Goal: Information Seeking & Learning: Learn about a topic

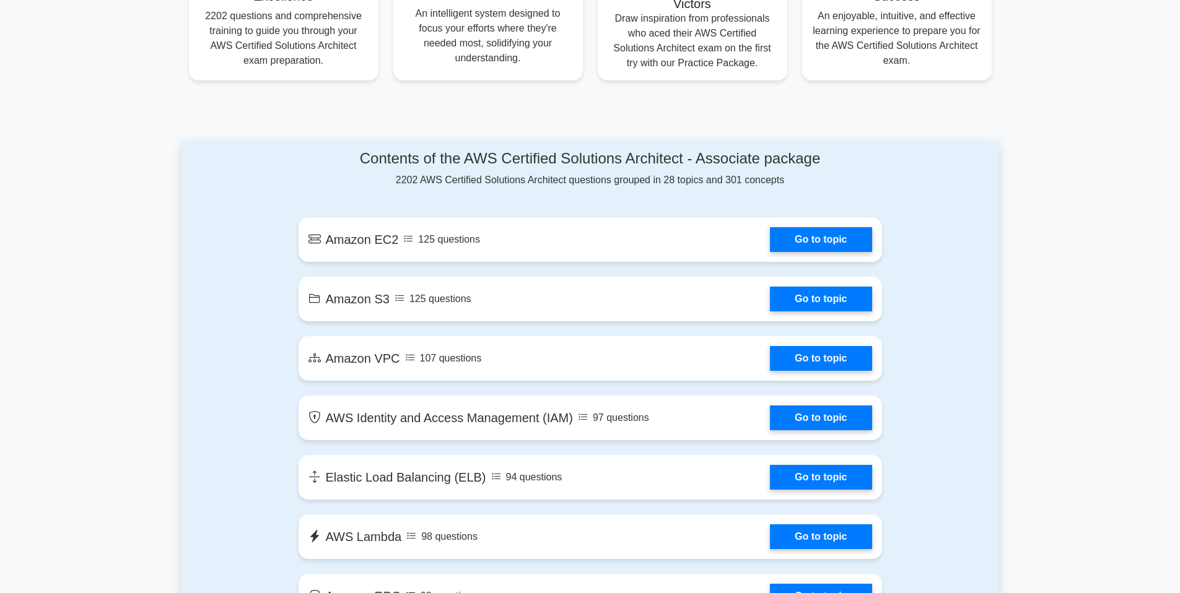
scroll to position [435, 0]
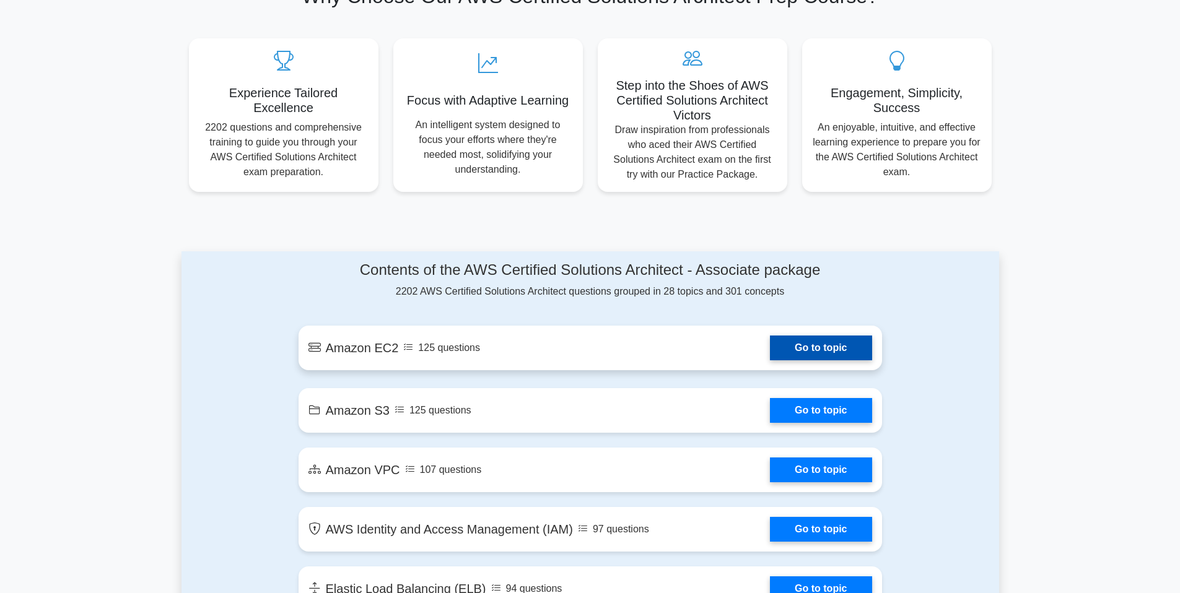
click at [816, 357] on link "Go to topic" at bounding box center [821, 348] width 102 height 25
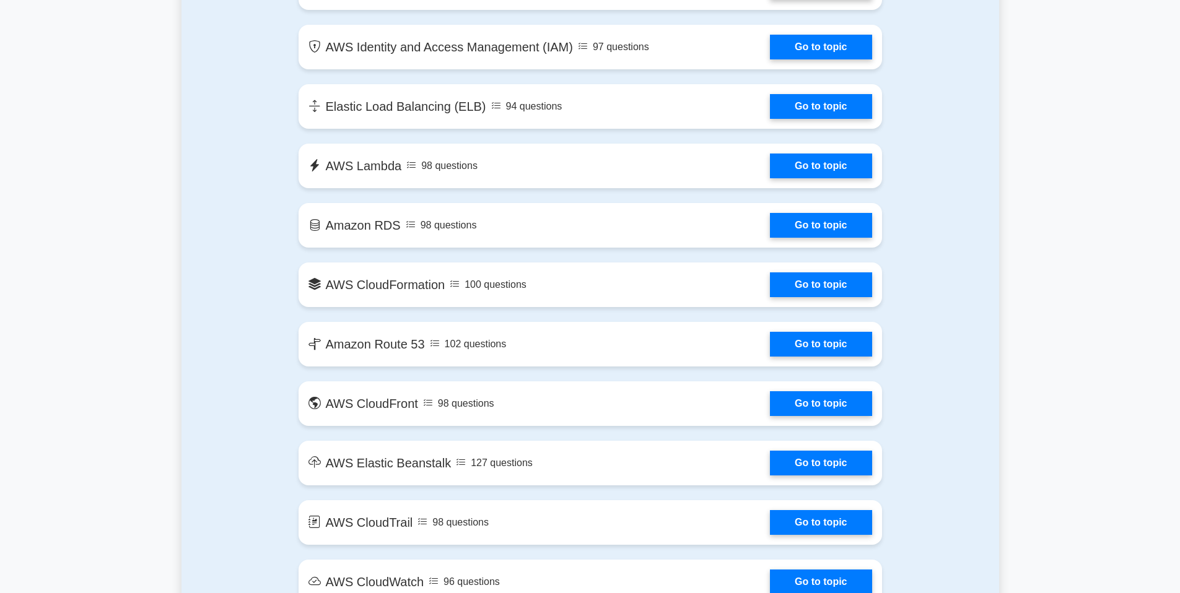
scroll to position [626, 0]
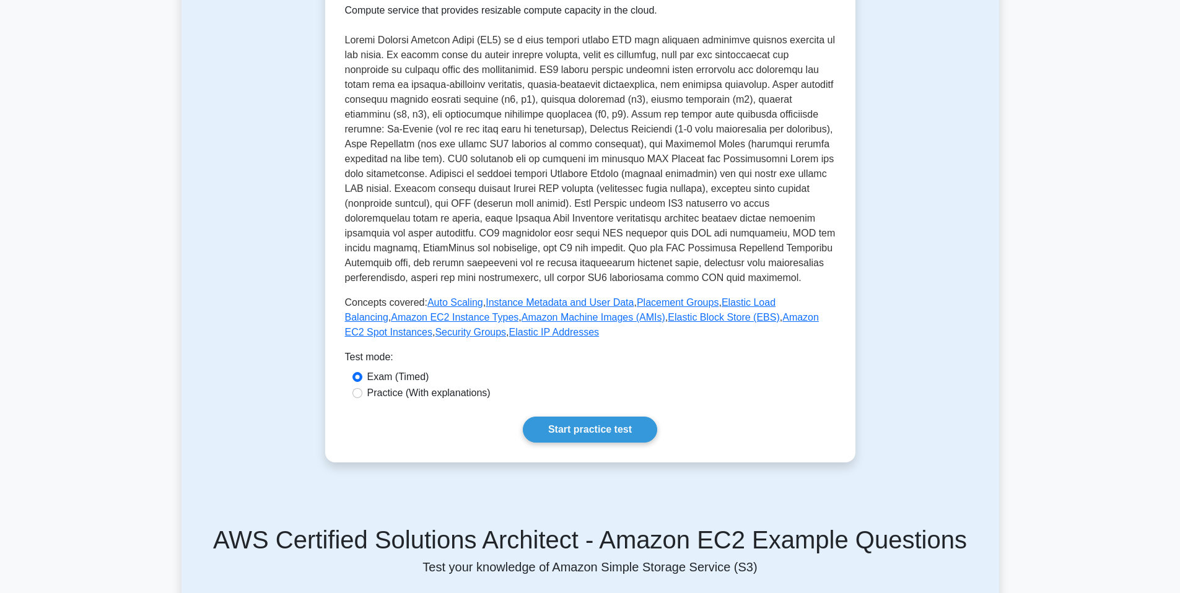
scroll to position [230, 0]
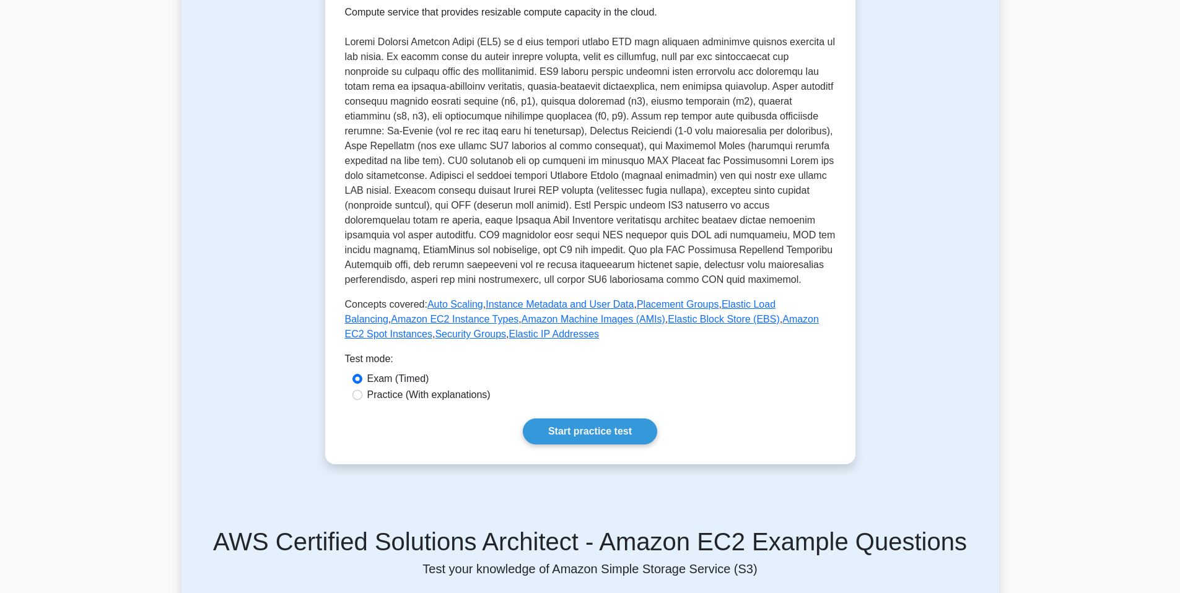
click at [600, 449] on div "Amazon EC2 Elastic Compute Cloud Compute service that provides resizable comput…" at bounding box center [590, 195] width 530 height 539
click at [401, 399] on label "Practice (With explanations)" at bounding box center [428, 395] width 123 height 15
click at [362, 399] on input "Practice (With explanations)" at bounding box center [357, 395] width 10 height 10
radio input "true"
click at [624, 439] on link "Start practice test" at bounding box center [590, 432] width 134 height 26
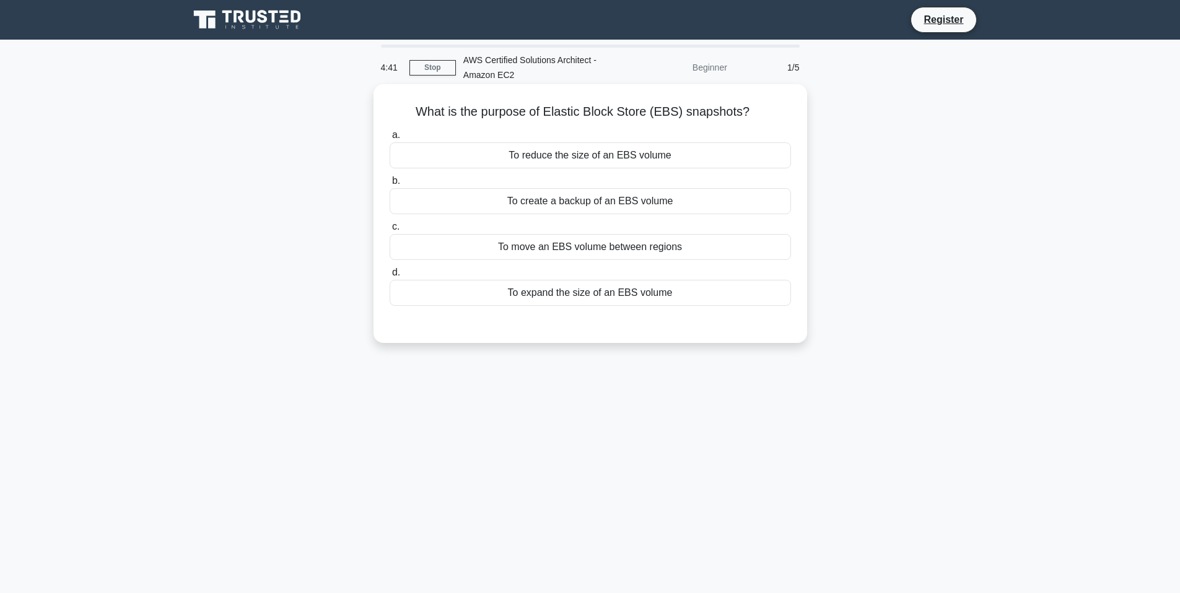
click at [604, 205] on div "To create a backup of an EBS volume" at bounding box center [590, 201] width 401 height 26
click at [390, 185] on input "b. To create a backup of an EBS volume" at bounding box center [390, 181] width 0 height 8
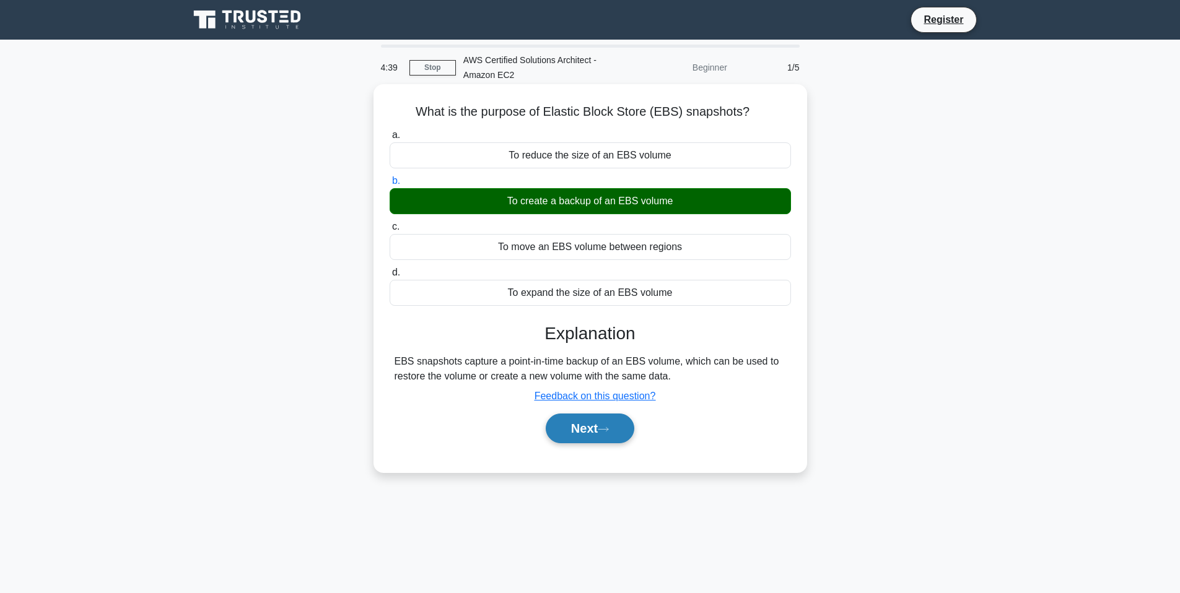
click at [608, 435] on button "Next" at bounding box center [590, 429] width 89 height 30
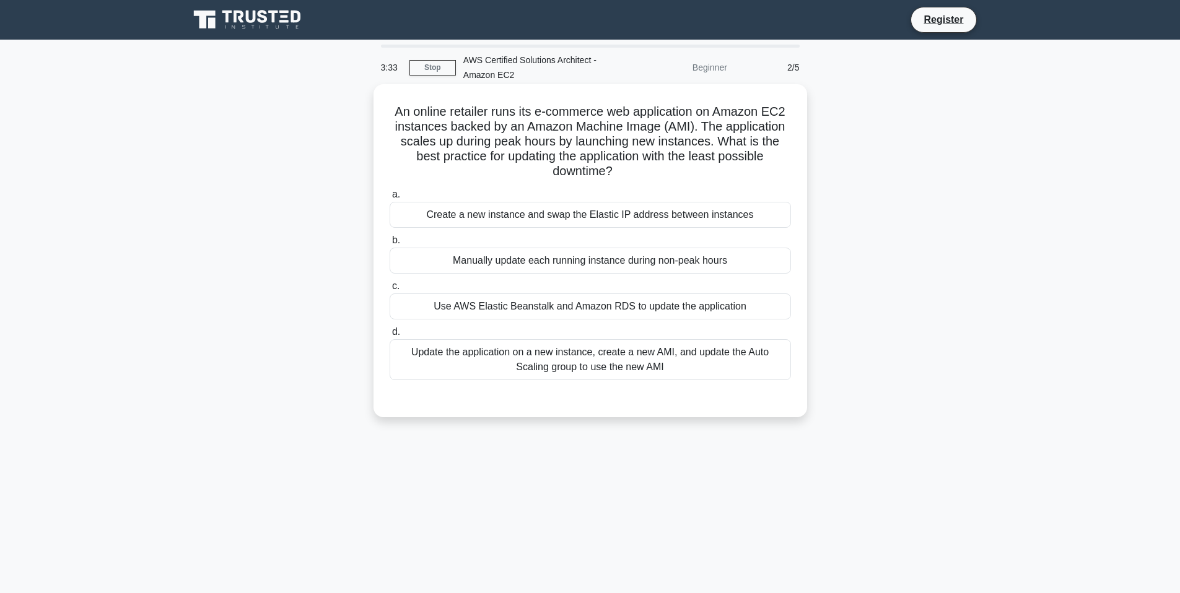
click at [577, 214] on div "Create a new instance and swap the Elastic IP address between instances" at bounding box center [590, 215] width 401 height 26
click at [390, 199] on input "a. Create a new instance and swap the Elastic IP address between instances" at bounding box center [390, 195] width 0 height 8
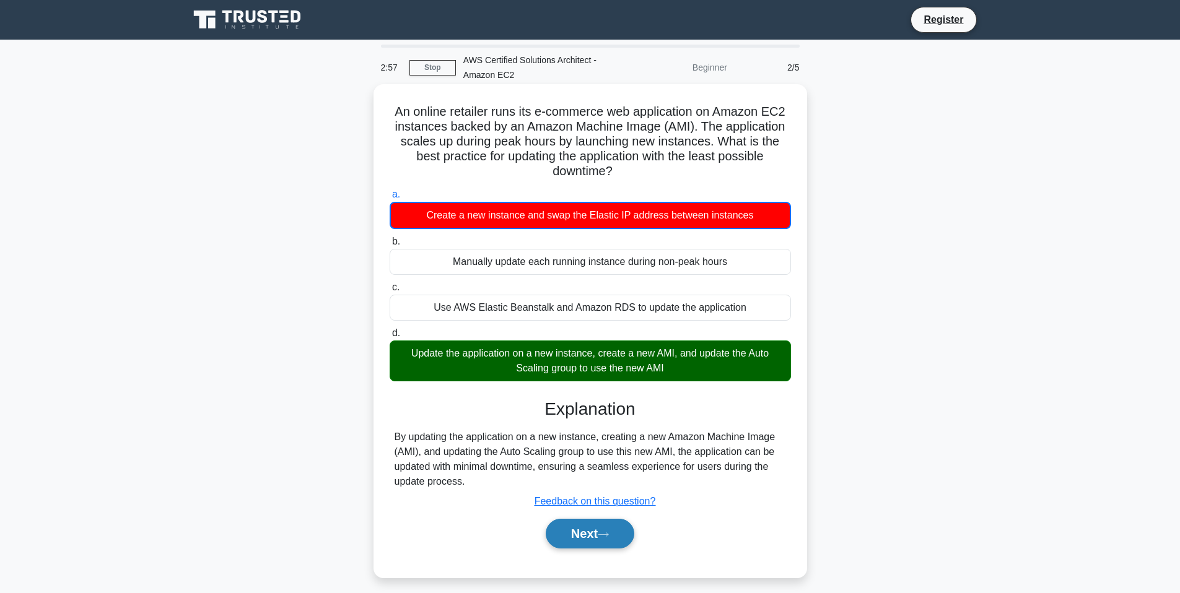
click at [579, 527] on button "Next" at bounding box center [590, 534] width 89 height 30
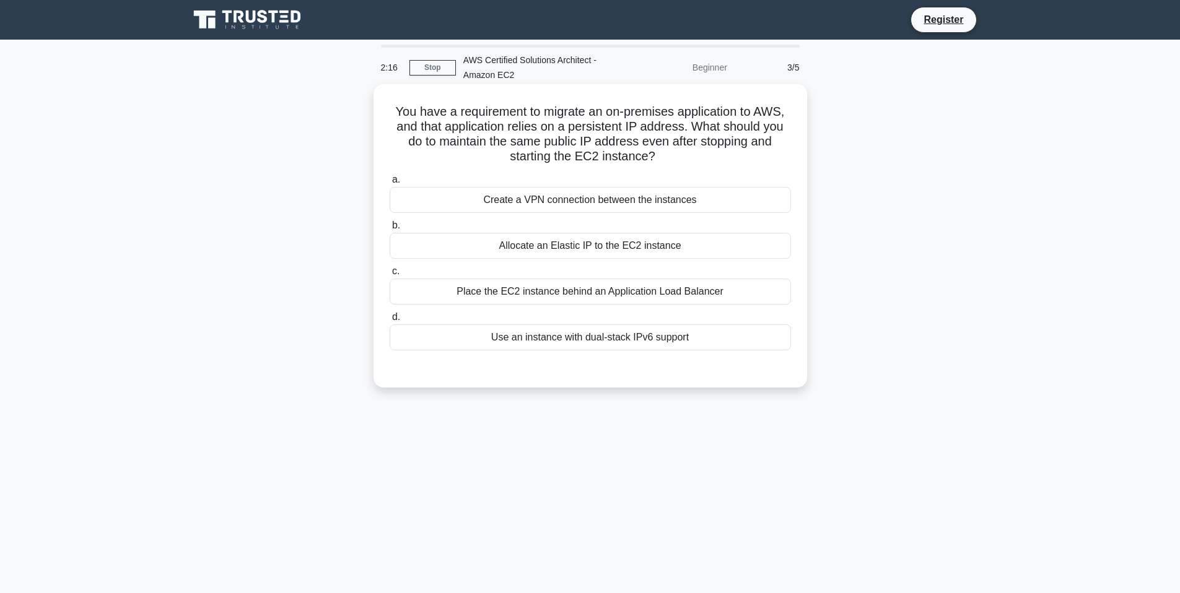
drag, startPoint x: 656, startPoint y: 157, endPoint x: 398, endPoint y: 116, distance: 260.8
click at [398, 116] on h5 "You have a requirement to migrate an on-premises application to AWS, and that a…" at bounding box center [590, 134] width 404 height 61
copy h5 "You have a requirement to migrate an on-premises application to AWS, and that a…"
click at [595, 244] on div "Allocate an Elastic IP to the EC2 instance" at bounding box center [590, 246] width 401 height 26
click at [390, 230] on input "b. Allocate an Elastic IP to the EC2 instance" at bounding box center [390, 226] width 0 height 8
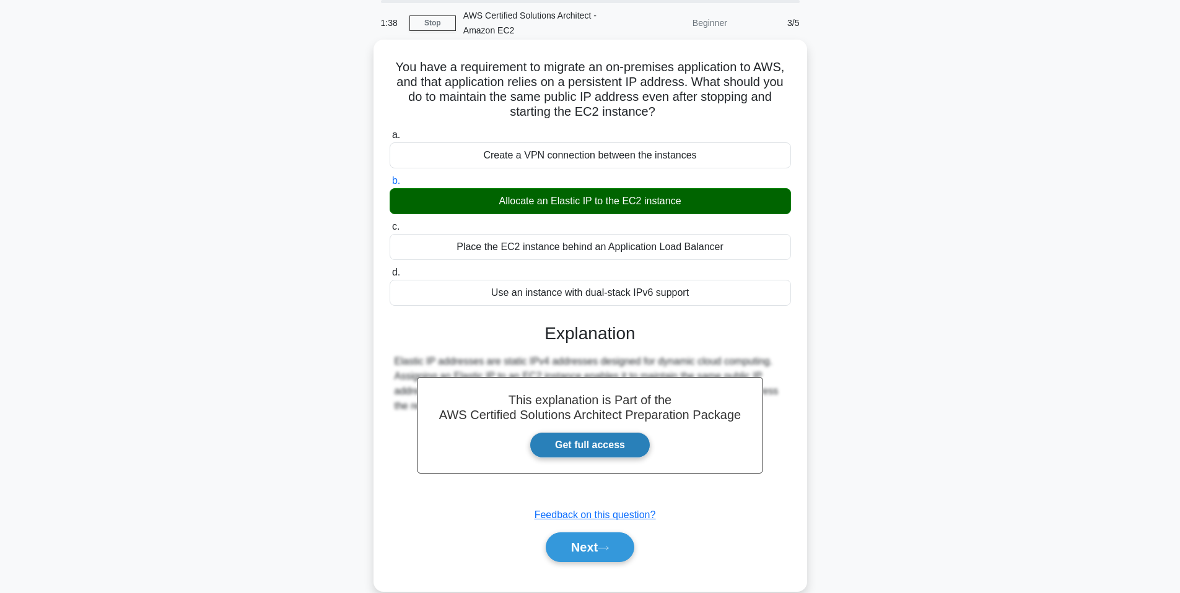
scroll to position [76, 0]
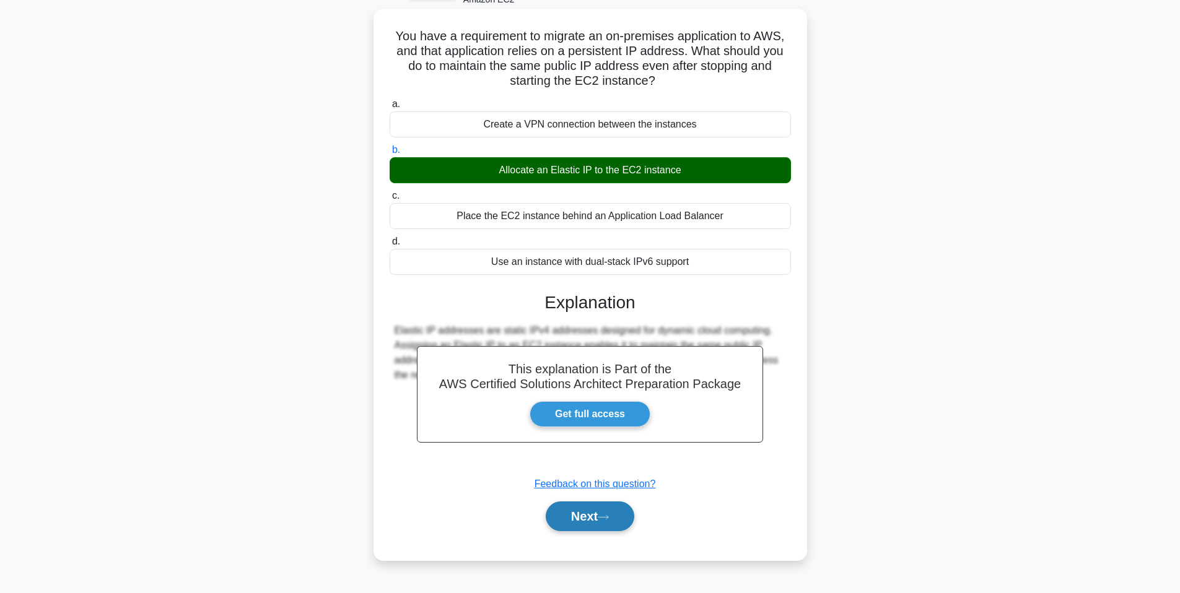
click at [600, 519] on button "Next" at bounding box center [590, 517] width 89 height 30
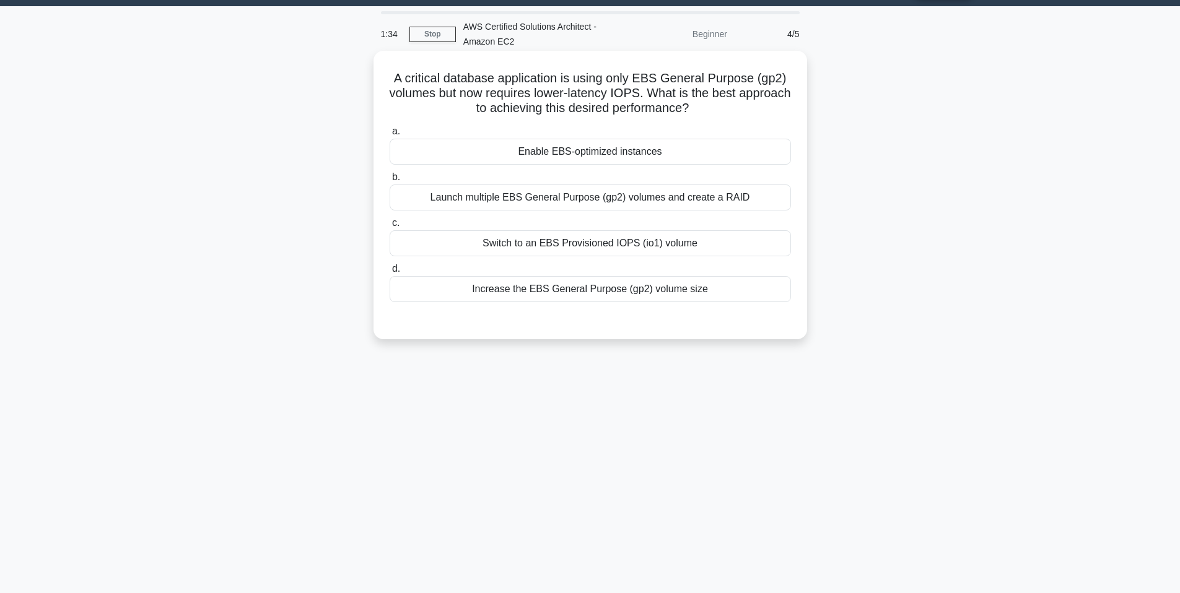
scroll to position [30, 0]
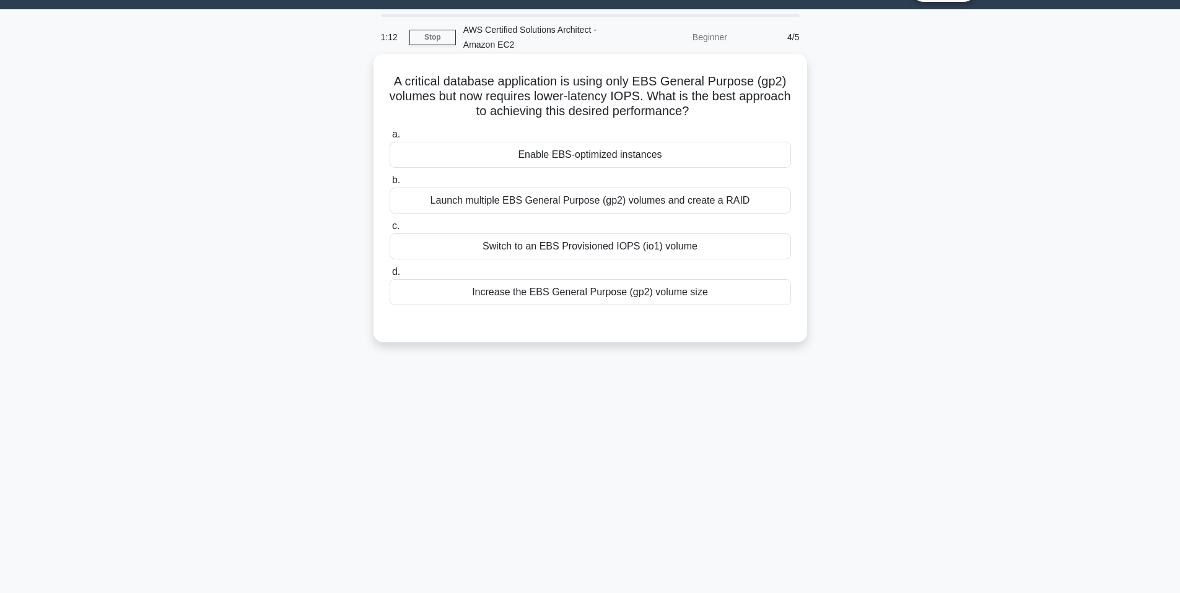
drag, startPoint x: 692, startPoint y: 112, endPoint x: 399, endPoint y: 84, distance: 294.3
click at [399, 84] on h5 "A critical database application is using only EBS General Purpose (gp2) volumes…" at bounding box center [590, 97] width 404 height 46
copy h5 "A critical database application is using only EBS General Purpose (gp2) volumes…"
click at [603, 248] on div "Switch to an EBS Provisioned IOPS (io1) volume" at bounding box center [590, 247] width 401 height 26
click at [390, 230] on input "c. Switch to an EBS Provisioned IOPS (io1) volume" at bounding box center [390, 226] width 0 height 8
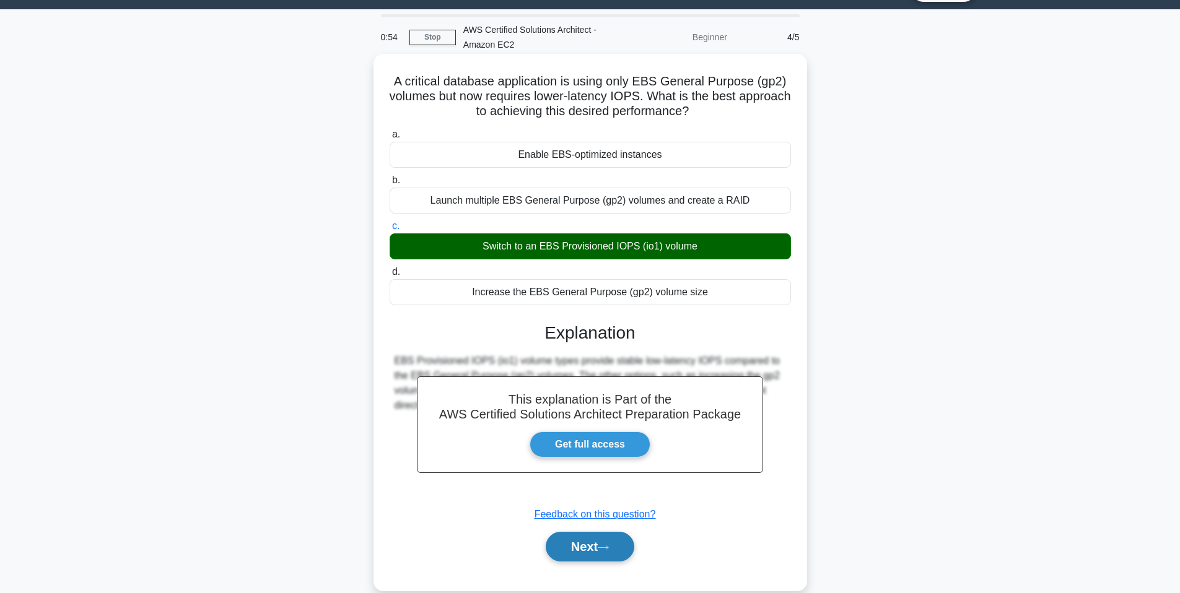
click at [621, 554] on button "Next" at bounding box center [590, 547] width 89 height 30
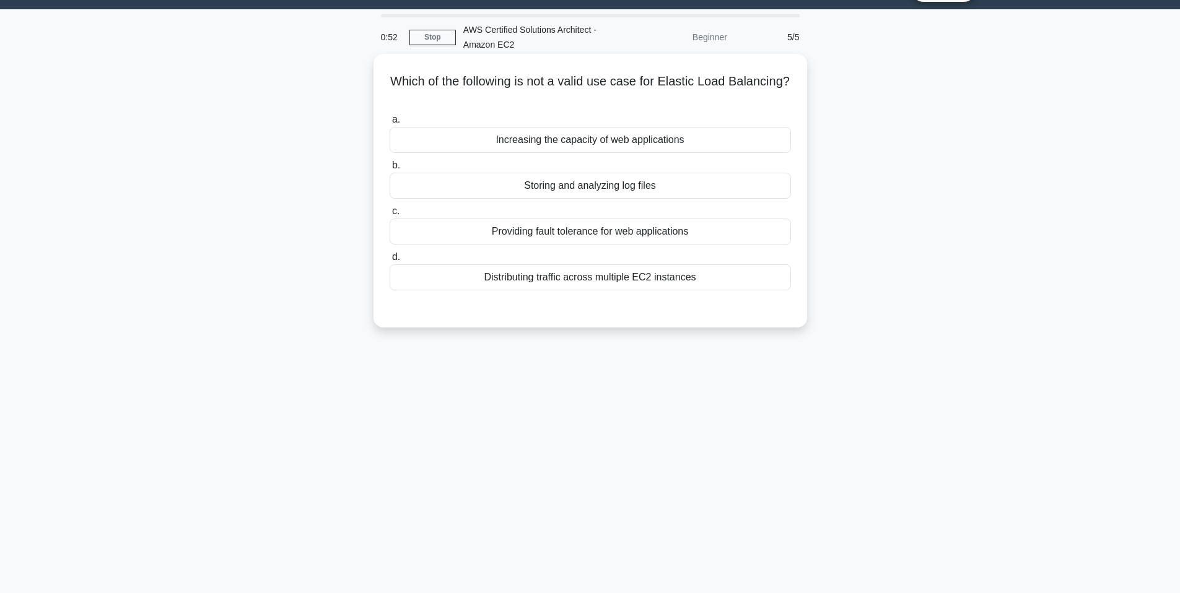
scroll to position [0, 0]
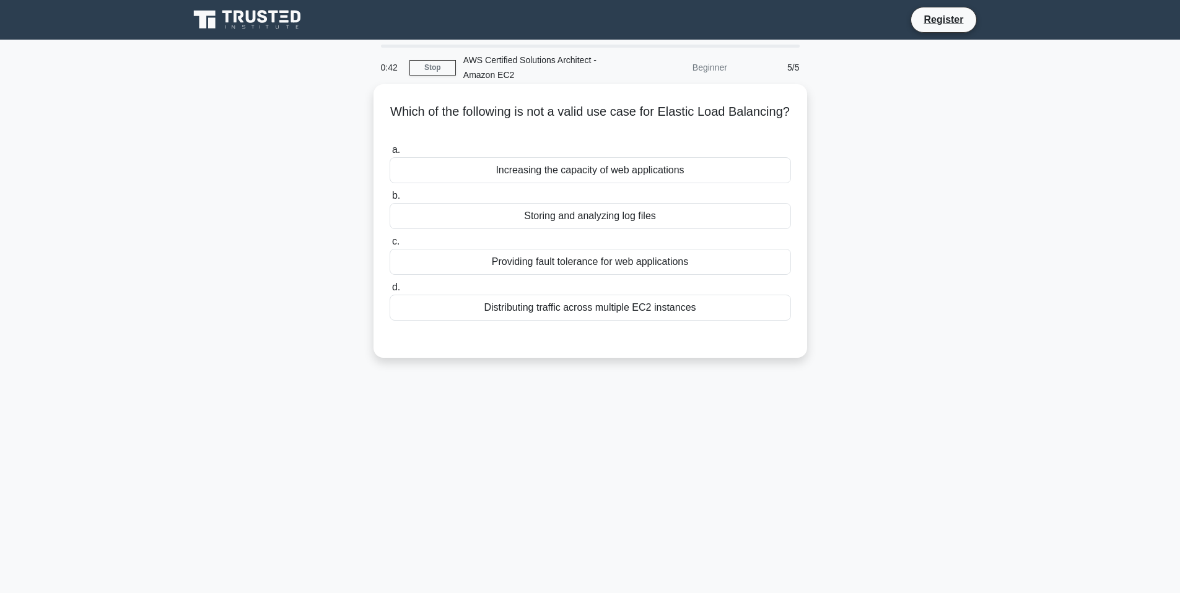
drag, startPoint x: 789, startPoint y: 110, endPoint x: 536, endPoint y: 135, distance: 254.5
click at [536, 135] on h5 "Which of the following is not a valid use case for Elastic Load Balancing? .spi…" at bounding box center [590, 119] width 404 height 31
click at [587, 264] on div "Providing fault tolerance for web applications" at bounding box center [590, 262] width 401 height 26
click at [390, 246] on input "c. Providing fault tolerance for web applications" at bounding box center [390, 242] width 0 height 8
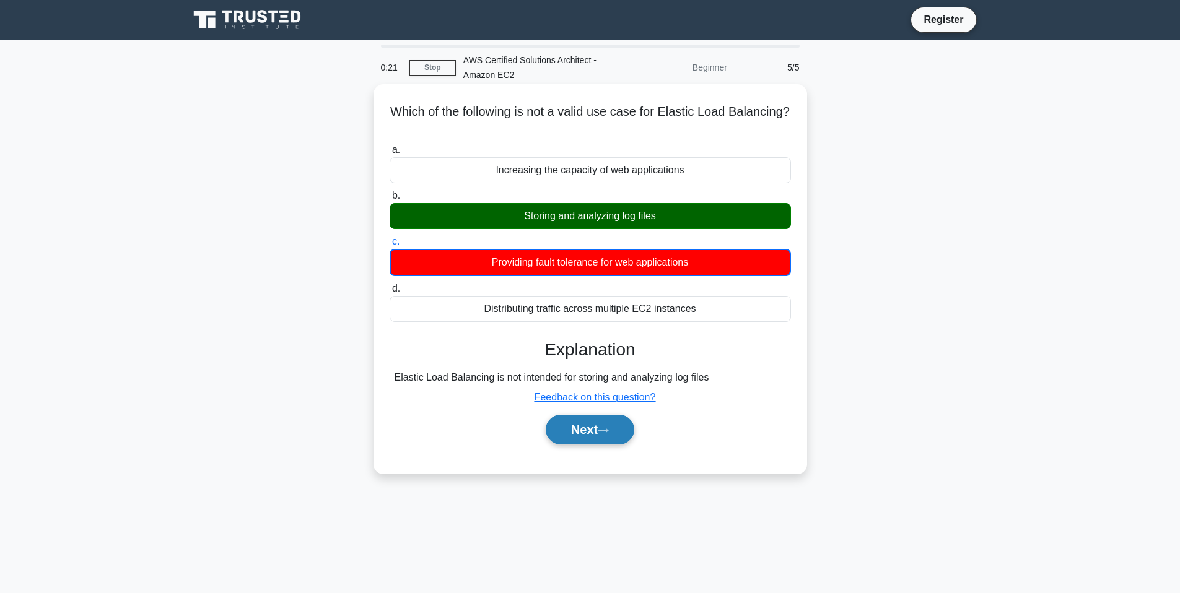
click at [597, 428] on button "Next" at bounding box center [590, 430] width 89 height 30
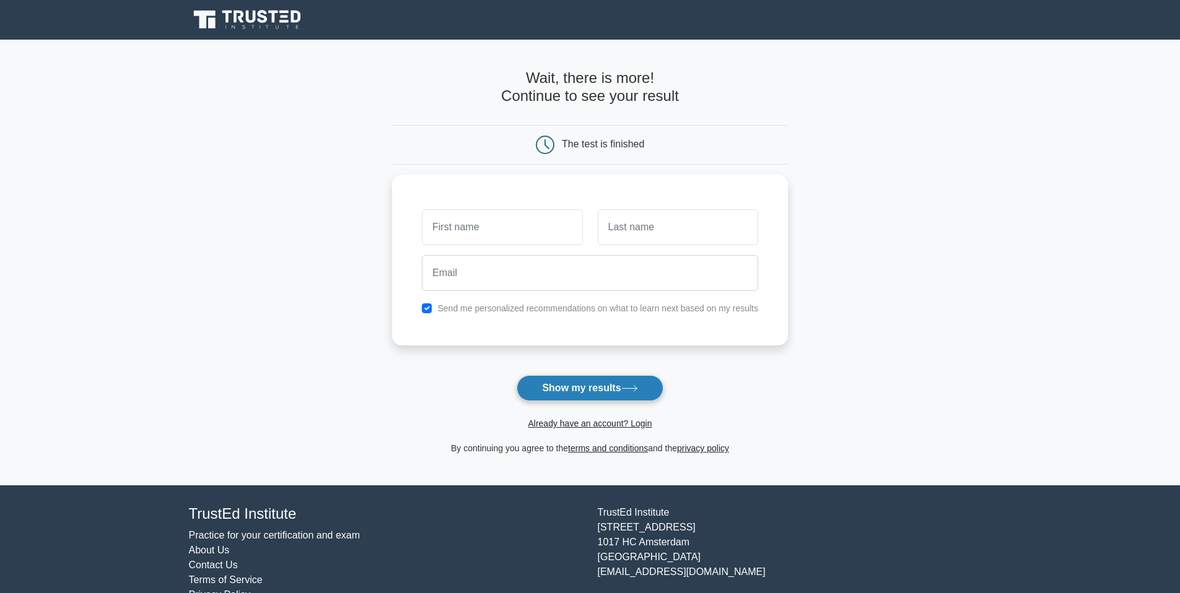
click at [602, 394] on button "Show my results" at bounding box center [590, 388] width 146 height 26
click at [711, 358] on form "Wait, there is more! Continue to see your result The test is finished and the" at bounding box center [590, 262] width 396 height 387
click at [512, 234] on input "text" at bounding box center [502, 224] width 160 height 36
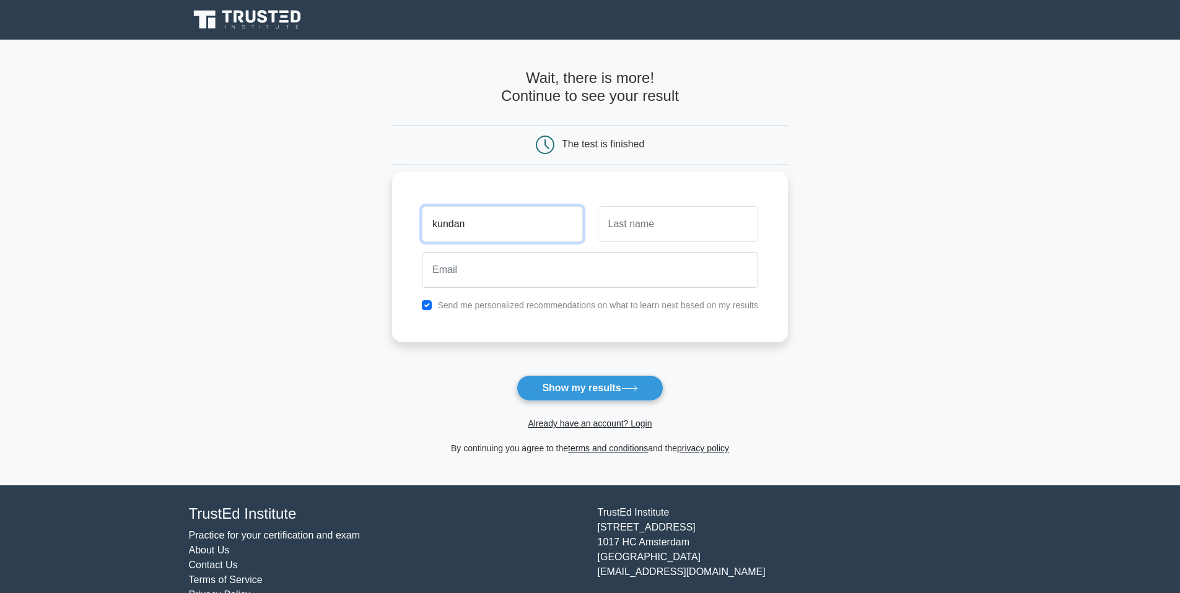
type input "kundan"
click at [626, 224] on input "text" at bounding box center [678, 224] width 160 height 36
type input "kumar"
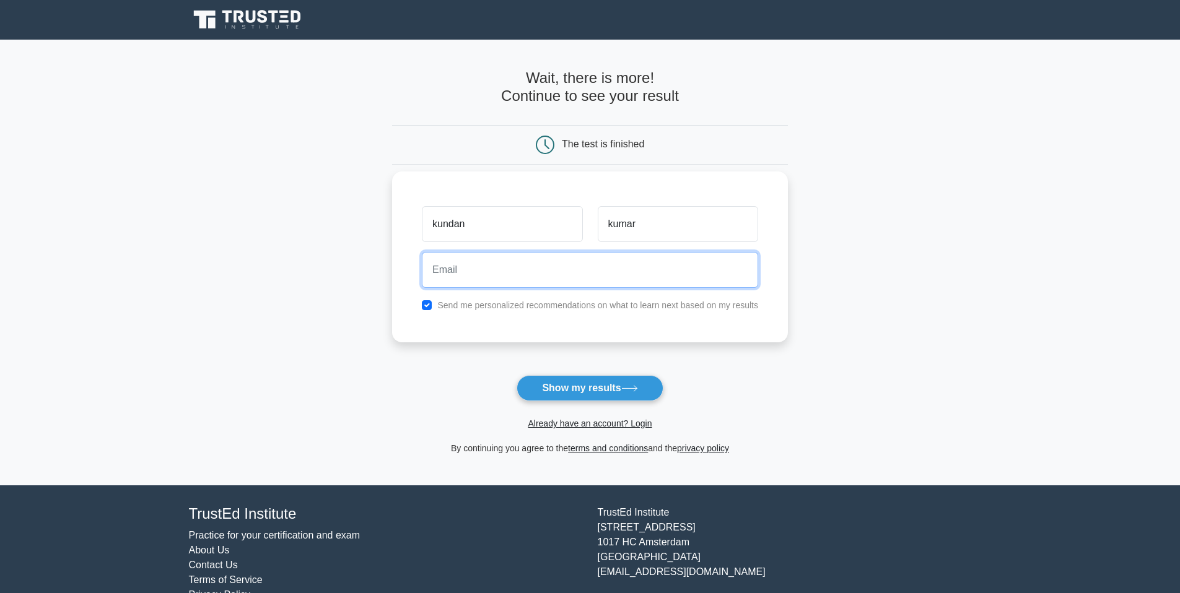
click at [590, 270] on input "email" at bounding box center [590, 270] width 336 height 36
type input "kr070999@gmail.com"
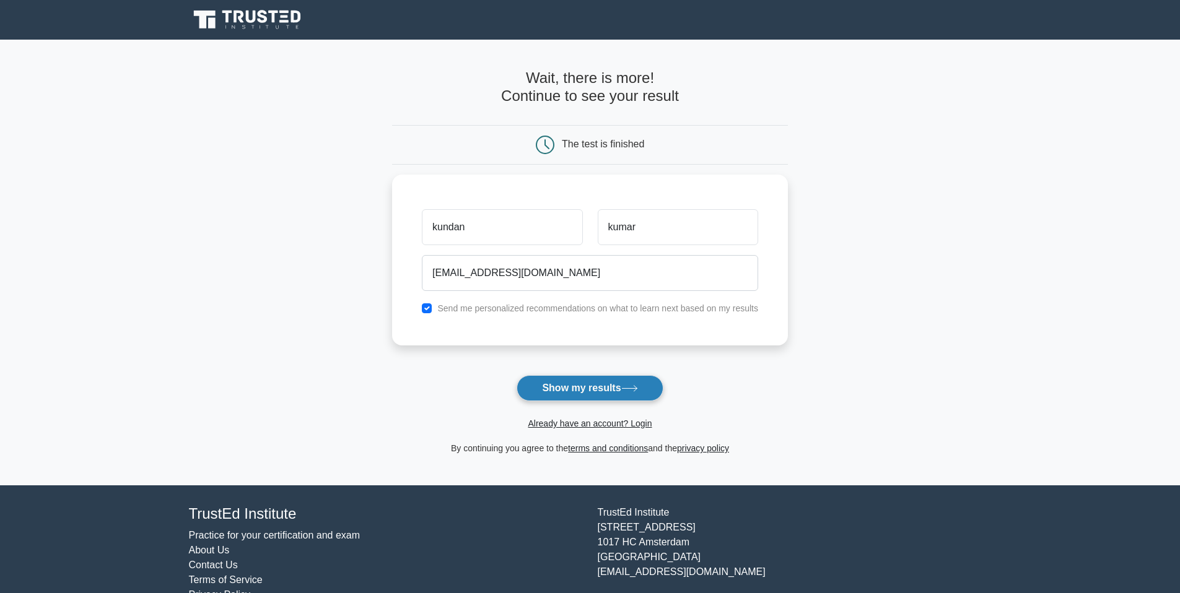
click at [607, 389] on button "Show my results" at bounding box center [590, 388] width 146 height 26
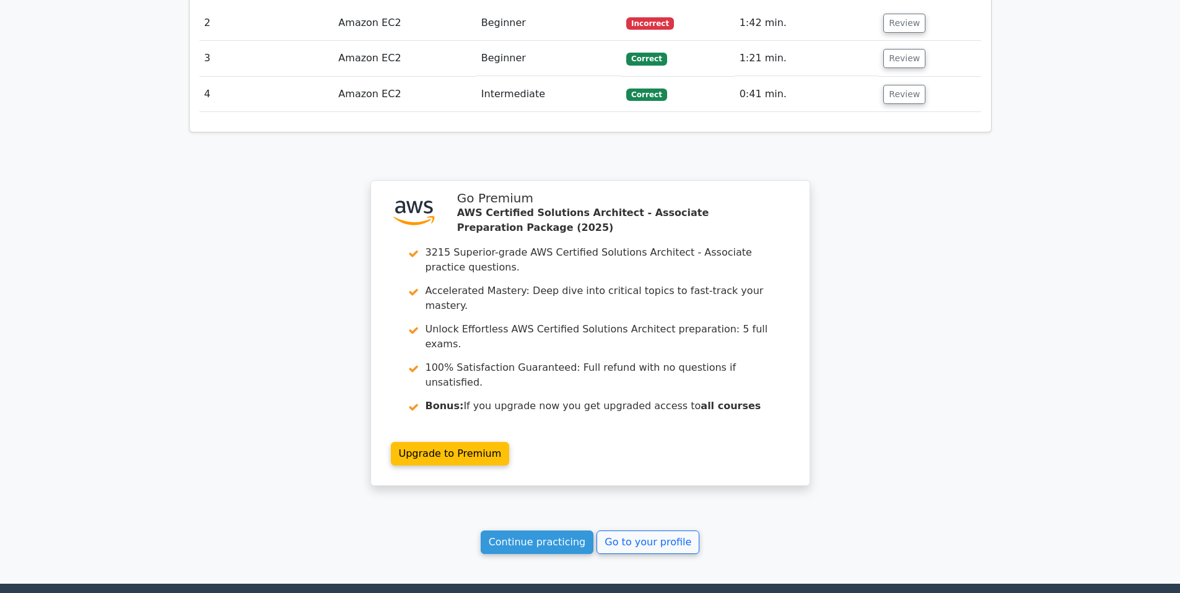
scroll to position [1345, 0]
click at [564, 530] on link "Continue practicing" at bounding box center [537, 542] width 113 height 24
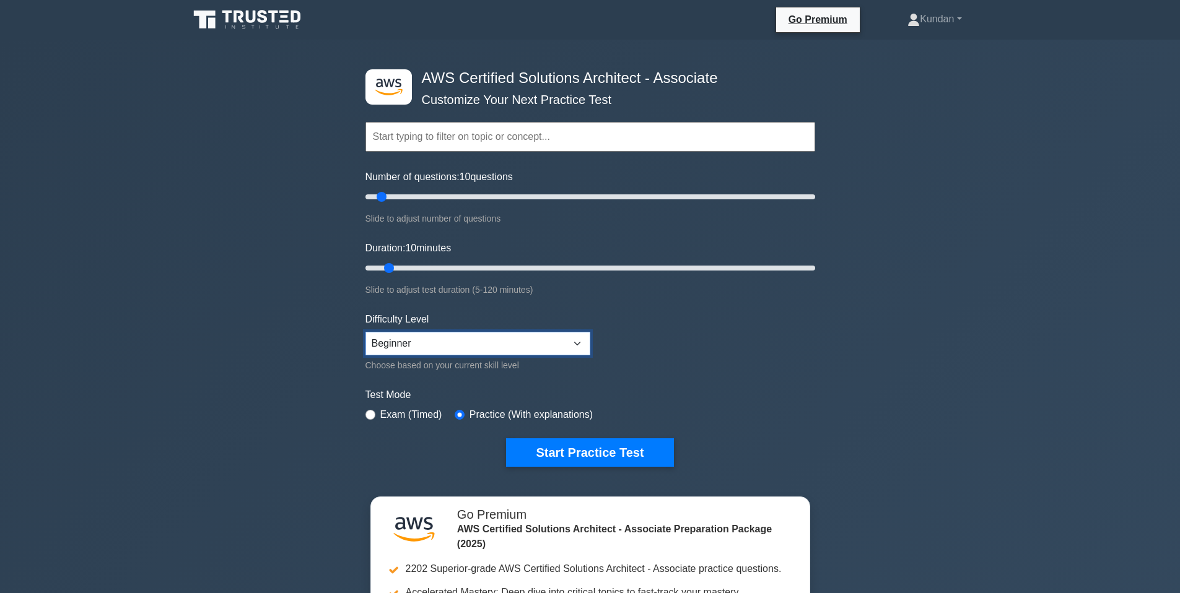
click at [576, 332] on select "Beginner Intermediate Expert" at bounding box center [477, 344] width 225 height 24
